Goal: Information Seeking & Learning: Check status

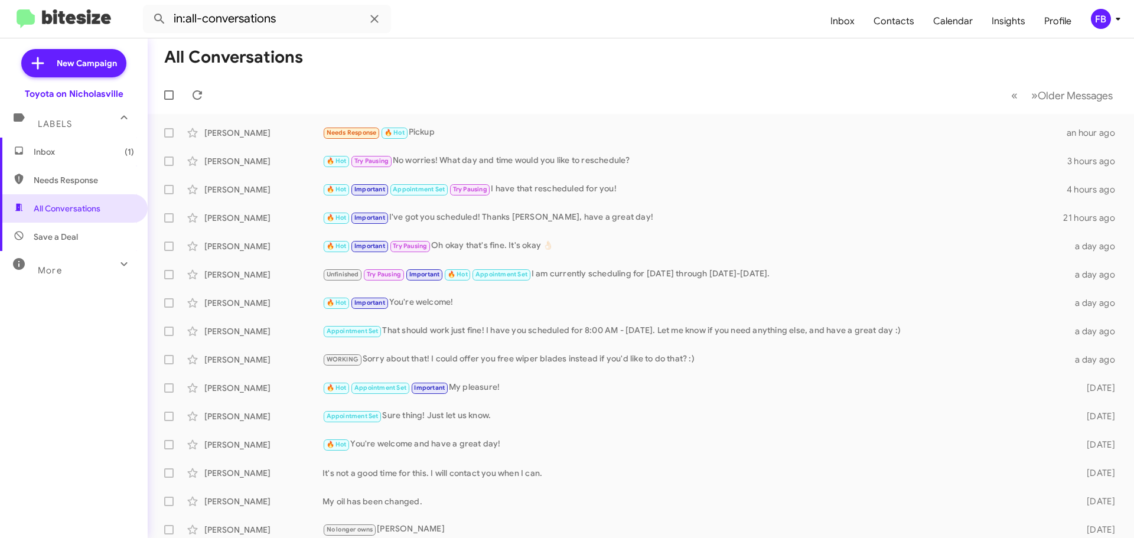
click at [81, 151] on span "Inbox (1)" at bounding box center [84, 152] width 100 height 12
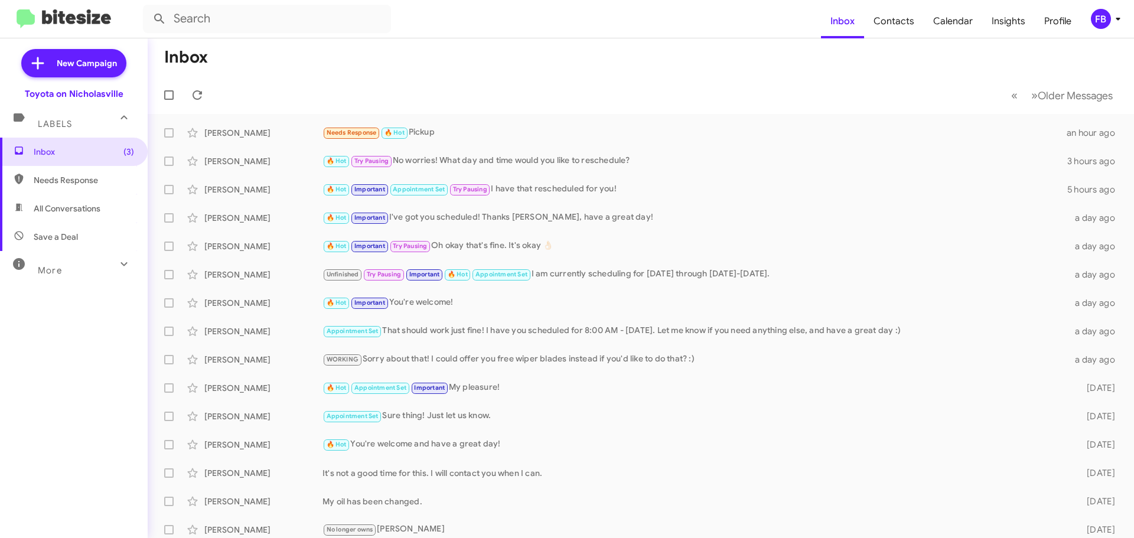
click at [102, 212] on span "All Conversations" at bounding box center [74, 208] width 148 height 28
type input "in:all-conversations"
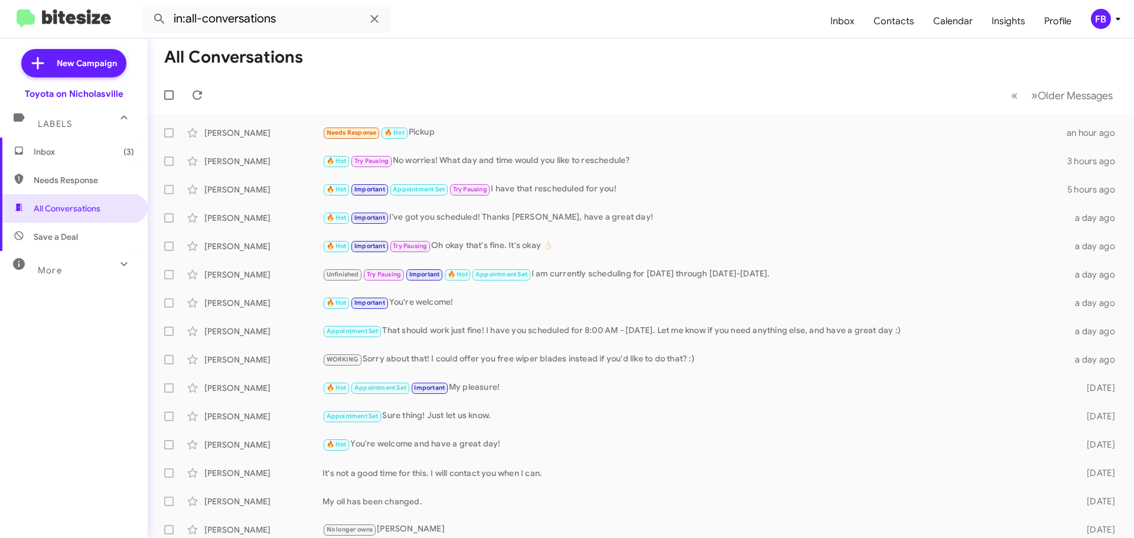
click at [109, 145] on span "Inbox (3)" at bounding box center [74, 152] width 148 height 28
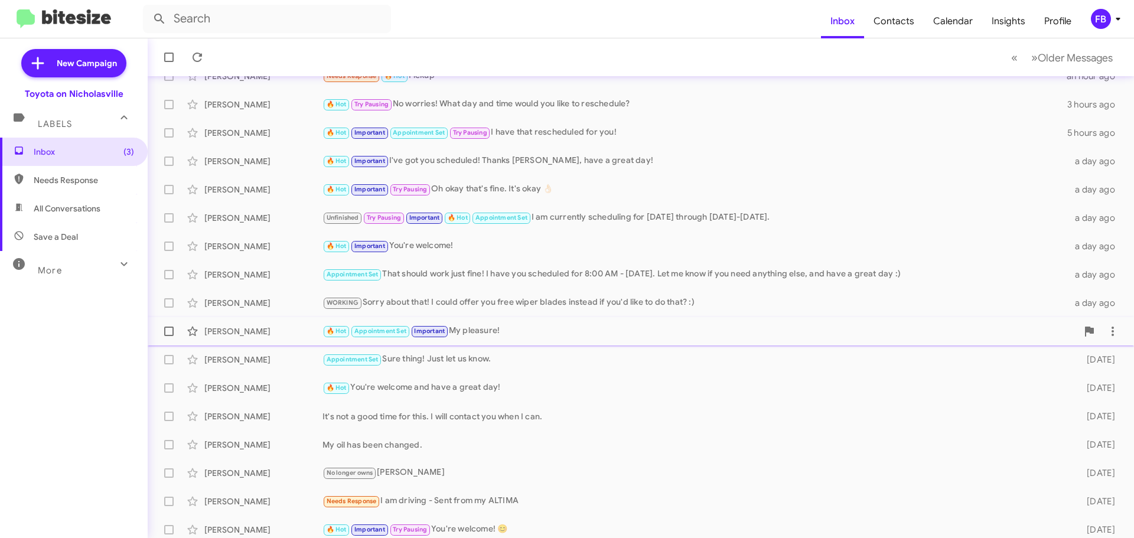
scroll to position [99, 0]
